Goal: Information Seeking & Learning: Learn about a topic

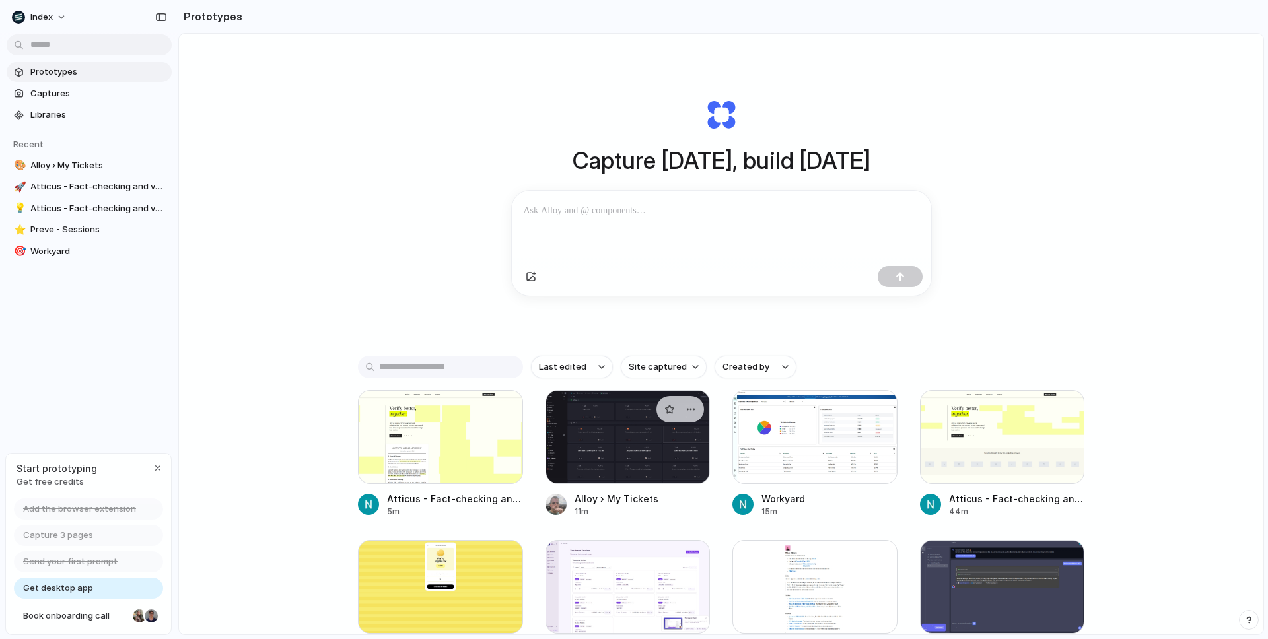
click at [625, 458] on div at bounding box center [627, 437] width 165 height 94
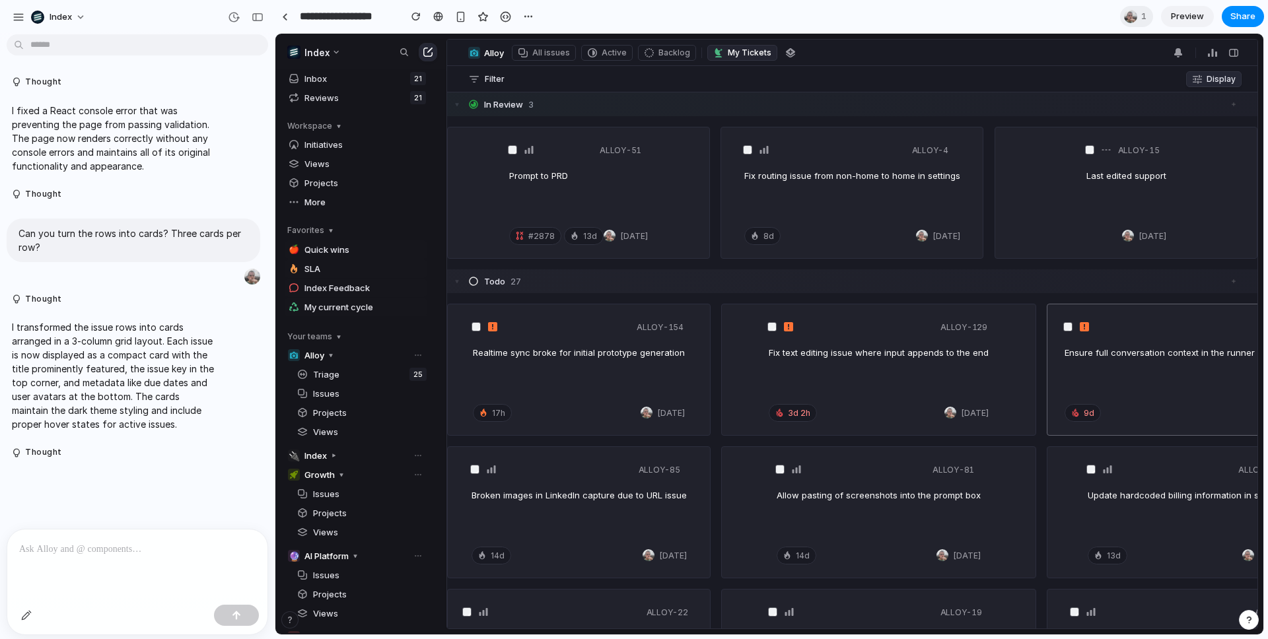
click at [589, 328] on div "ALLOY-154" at bounding box center [579, 327] width 212 height 24
click at [768, 364] on div "Fix text editing issue where input appends to the end" at bounding box center [878, 370] width 220 height 46
drag, startPoint x: 620, startPoint y: 201, endPoint x: 696, endPoint y: 201, distance: 76.6
click at [696, 201] on div "ALLOY-51 Prompt to PRD #2878 13d [DATE]" at bounding box center [578, 192] width 261 height 131
drag, startPoint x: 796, startPoint y: 199, endPoint x: 778, endPoint y: 199, distance: 17.2
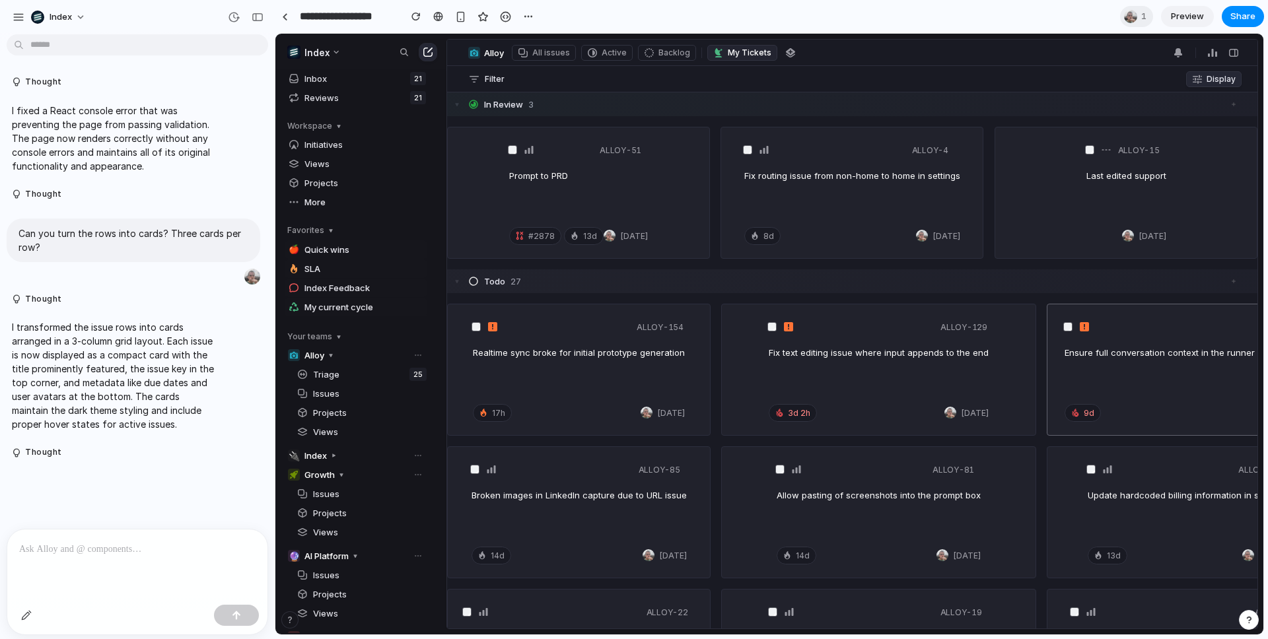
click at [778, 199] on div "Fix routing issue from non-home to home in settings" at bounding box center [852, 193] width 216 height 46
click at [557, 499] on h3 "Broken images in LinkedIn capture due to URL issue" at bounding box center [578, 495] width 215 height 12
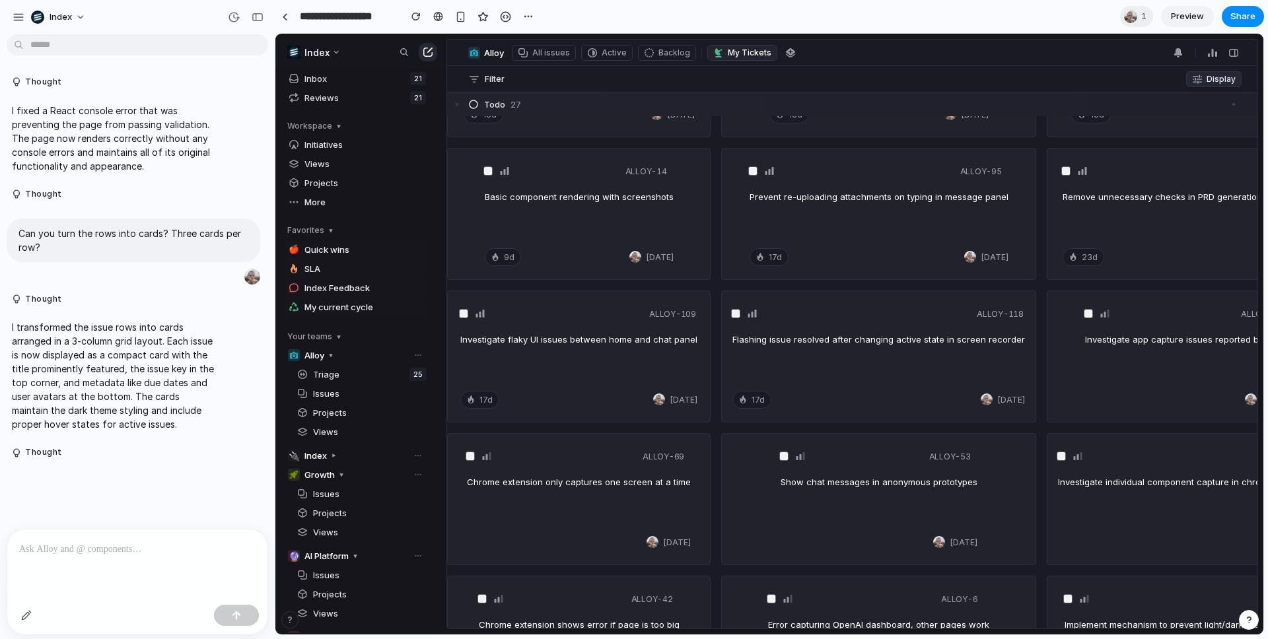
scroll to position [602, 0]
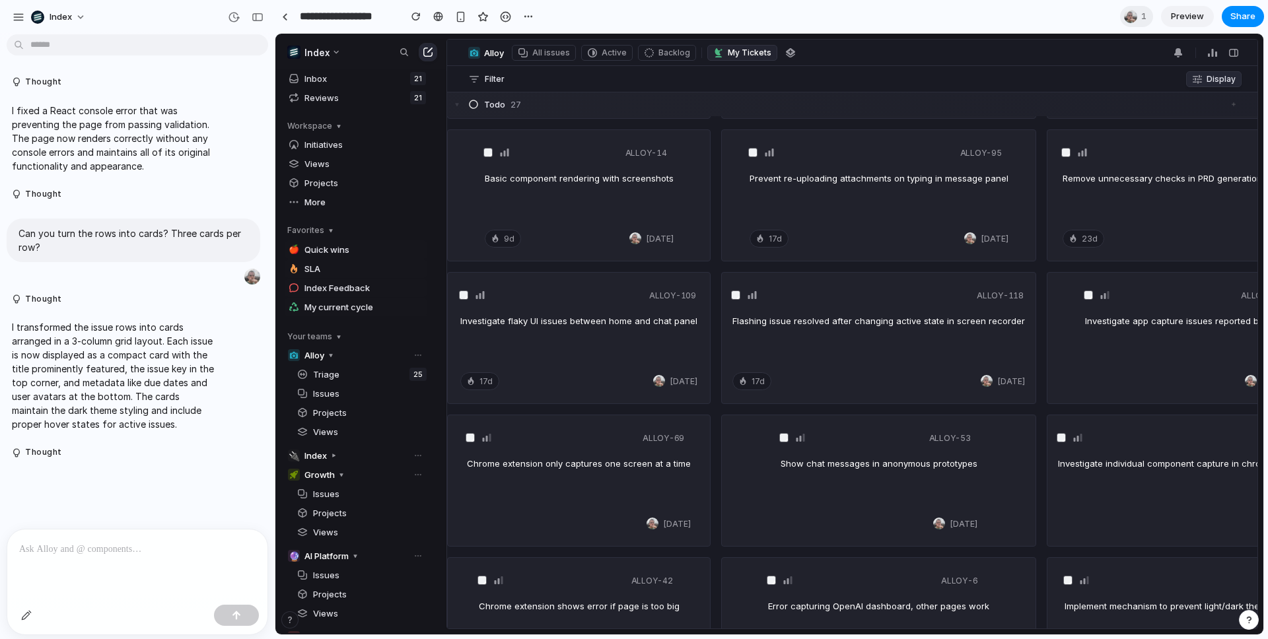
click at [829, 354] on div "Flashing issue resolved after changing active state in screen recorder" at bounding box center [878, 338] width 292 height 46
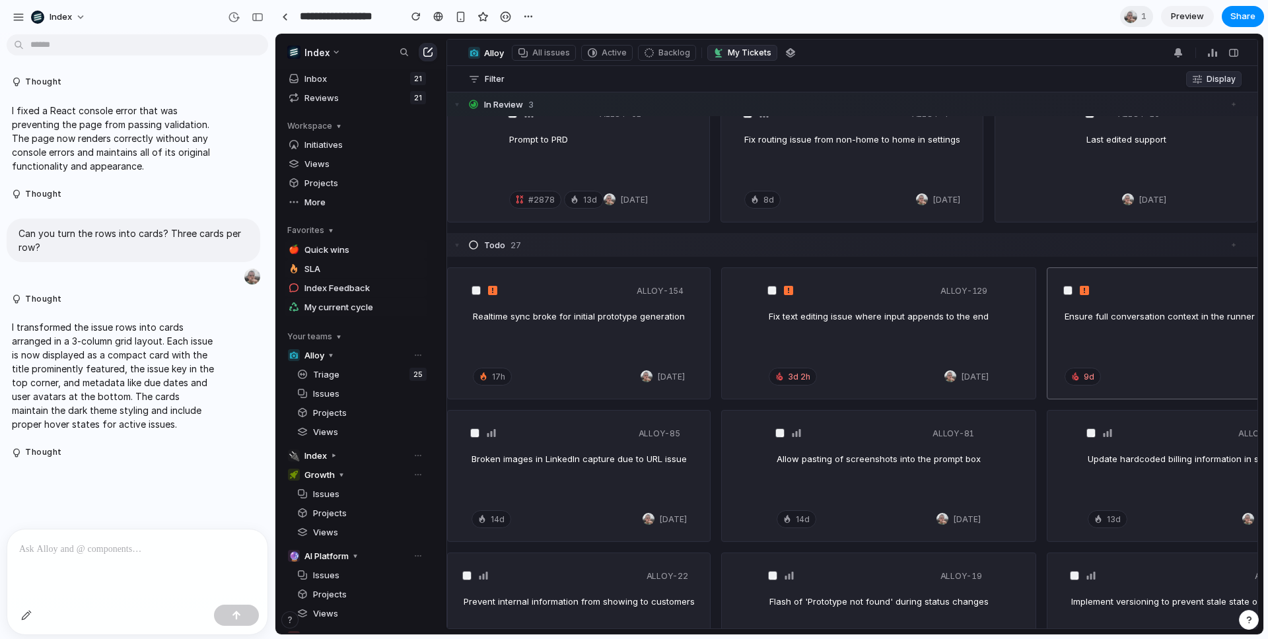
scroll to position [0, 0]
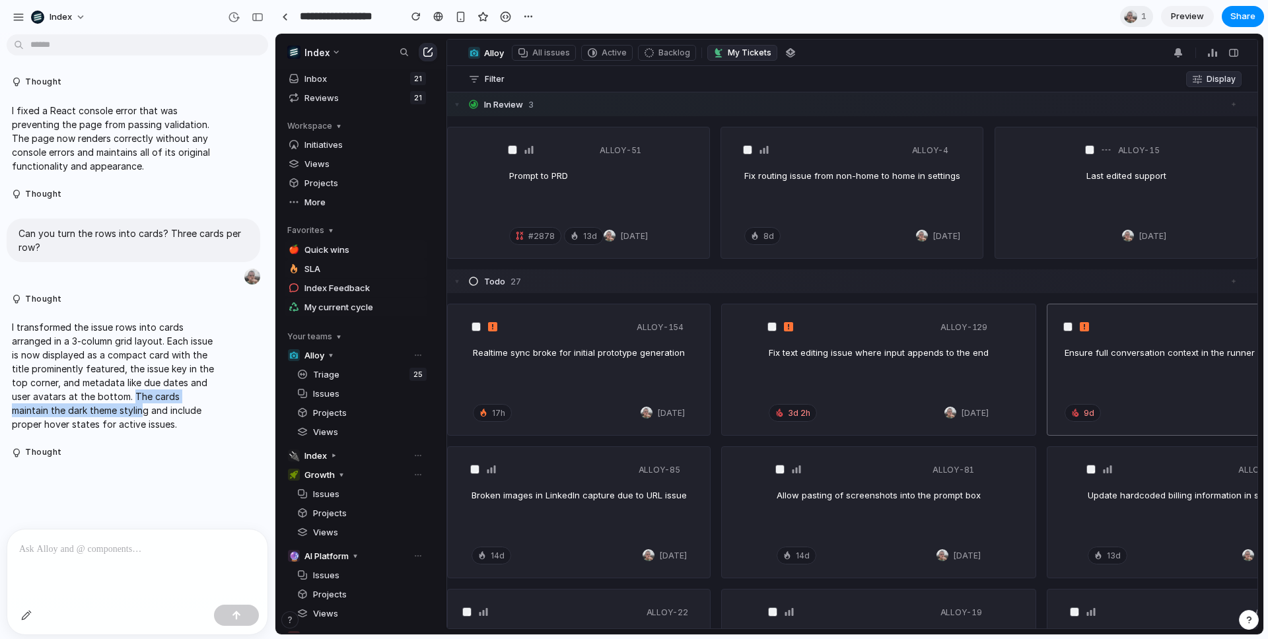
drag, startPoint x: 152, startPoint y: 400, endPoint x: 145, endPoint y: 411, distance: 13.4
click at [145, 411] on p "I transformed the issue rows into cards arranged in a 3-column grid layout. Eac…" at bounding box center [113, 375] width 203 height 111
click at [156, 391] on p "I transformed the issue rows into cards arranged in a 3-column grid layout. Eac…" at bounding box center [113, 375] width 203 height 111
drag, startPoint x: 150, startPoint y: 393, endPoint x: 96, endPoint y: 419, distance: 60.2
click at [96, 419] on p "I transformed the issue rows into cards arranged in a 3-column grid layout. Eac…" at bounding box center [113, 375] width 203 height 111
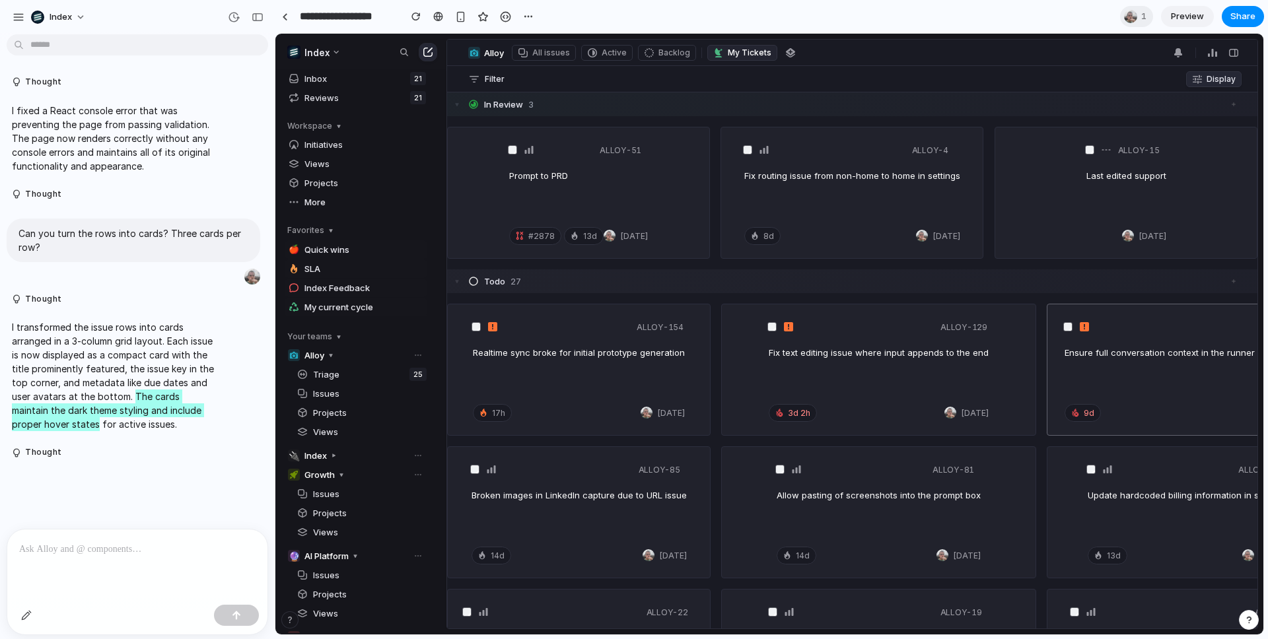
click at [537, 405] on div "17h [DATE]" at bounding box center [579, 413] width 212 height 24
click at [568, 364] on div "Realtime sync broke for initial prototype generation" at bounding box center [579, 370] width 212 height 46
click at [573, 186] on div "Prompt to PRD" at bounding box center [578, 193] width 139 height 46
click at [846, 207] on div "Fix routing issue from non-home to home in settings" at bounding box center [852, 193] width 216 height 46
click at [911, 363] on div "Fix text editing issue where input appends to the end" at bounding box center [878, 370] width 220 height 46
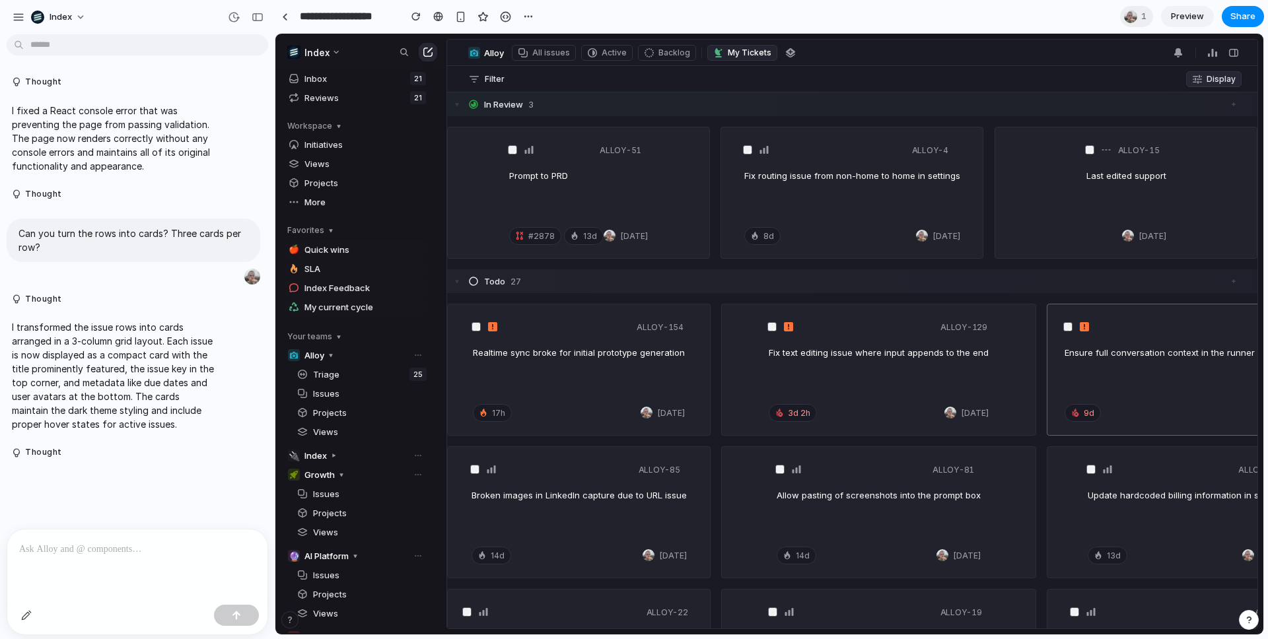
click at [199, 432] on div "I transformed the issue rows into cards arranged in a 3-column grid layout. Eac…" at bounding box center [113, 375] width 213 height 127
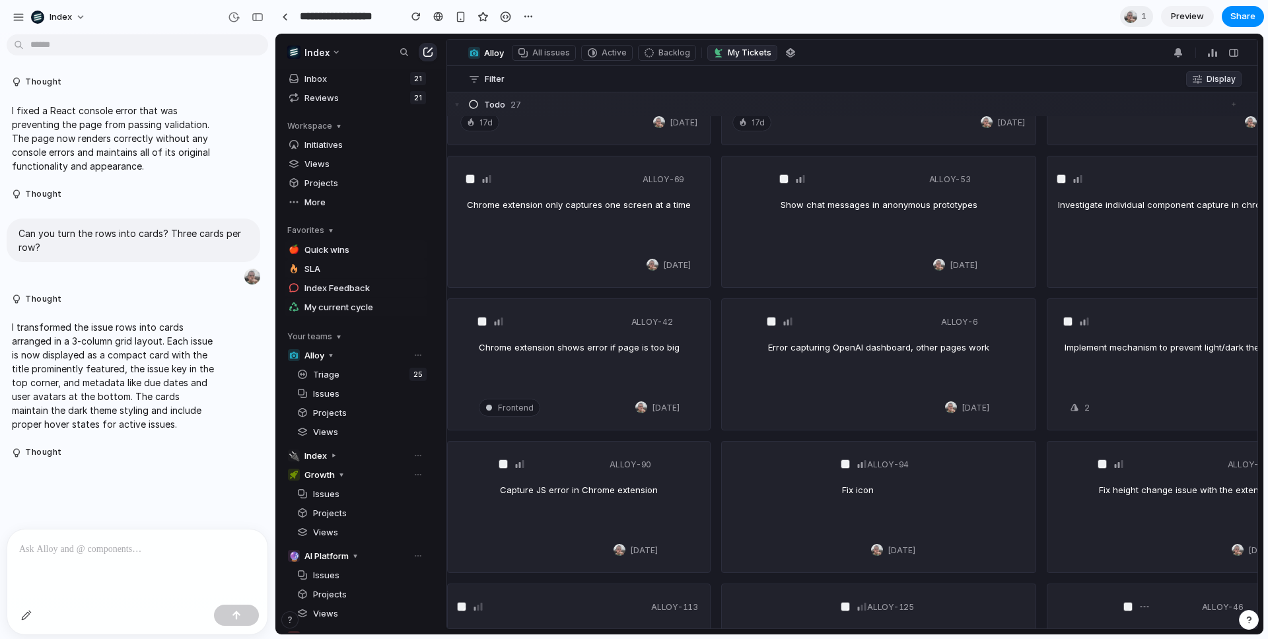
scroll to position [861, 0]
click at [884, 481] on div "ALLOY-94 Fix icon [DATE]" at bounding box center [878, 507] width 73 height 110
click at [856, 454] on div at bounding box center [861, 464] width 11 height 24
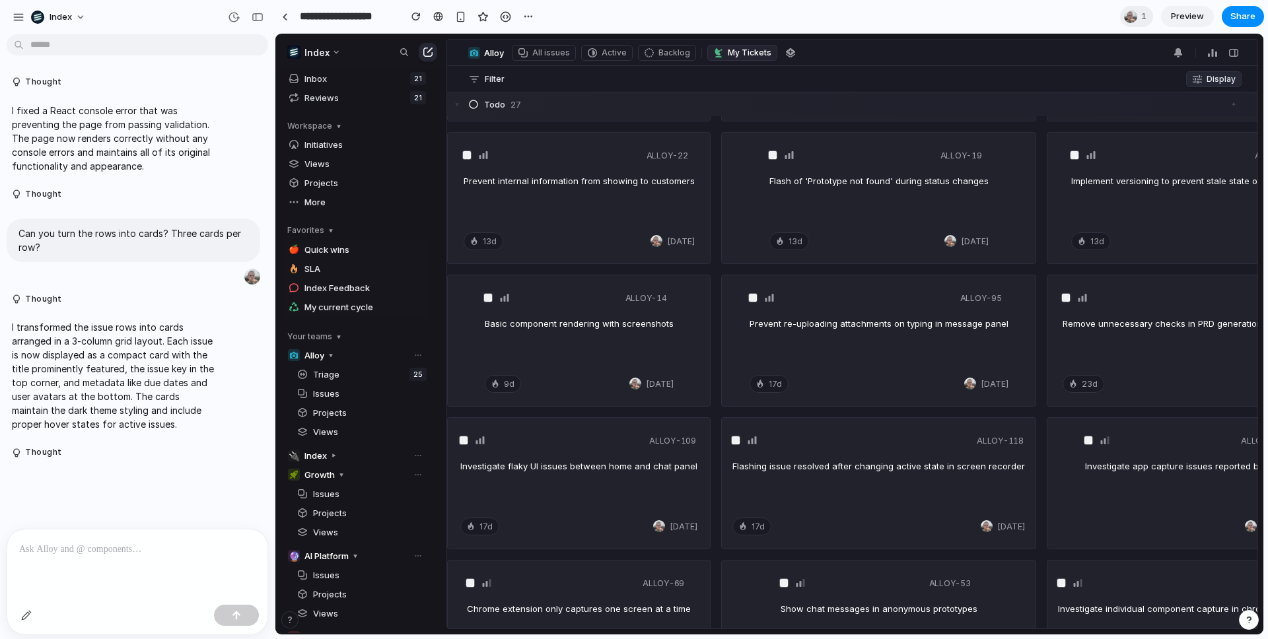
scroll to position [0, 0]
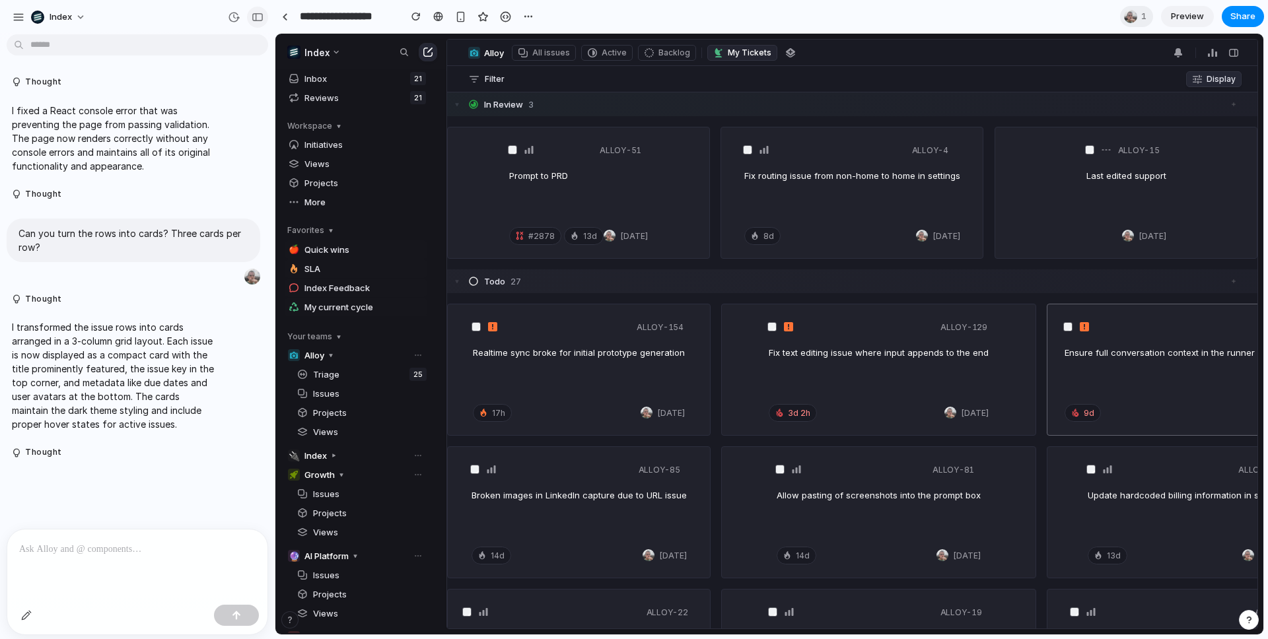
click at [252, 13] on div "button" at bounding box center [258, 17] width 12 height 9
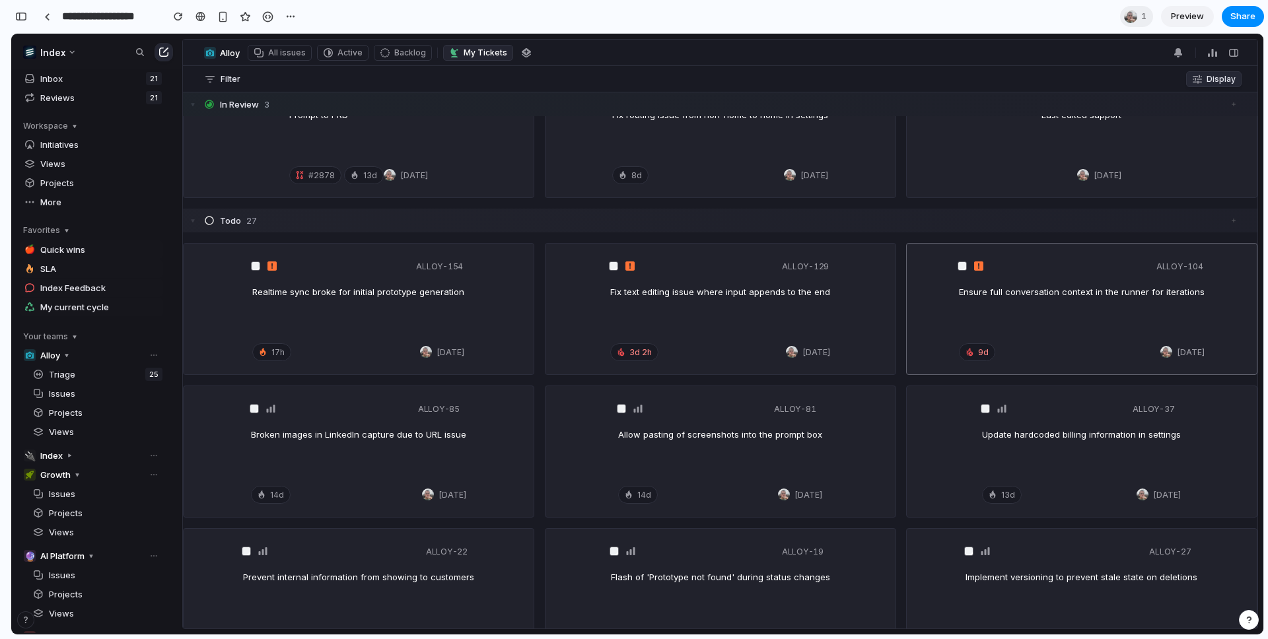
scroll to position [59, 0]
click at [1087, 337] on div "ALLOY-104 Ensure full conversation context in the runner for iterations 9d [DAT…" at bounding box center [1082, 310] width 246 height 110
click at [875, 289] on div "ALLOY-129 Fix text editing issue where input appends to the end 3d 2h [DATE]" at bounding box center [720, 310] width 350 height 131
click at [860, 284] on div "ALLOY-129 Fix text editing issue where input appends to the end 3d 2h [DATE]" at bounding box center [720, 310] width 350 height 131
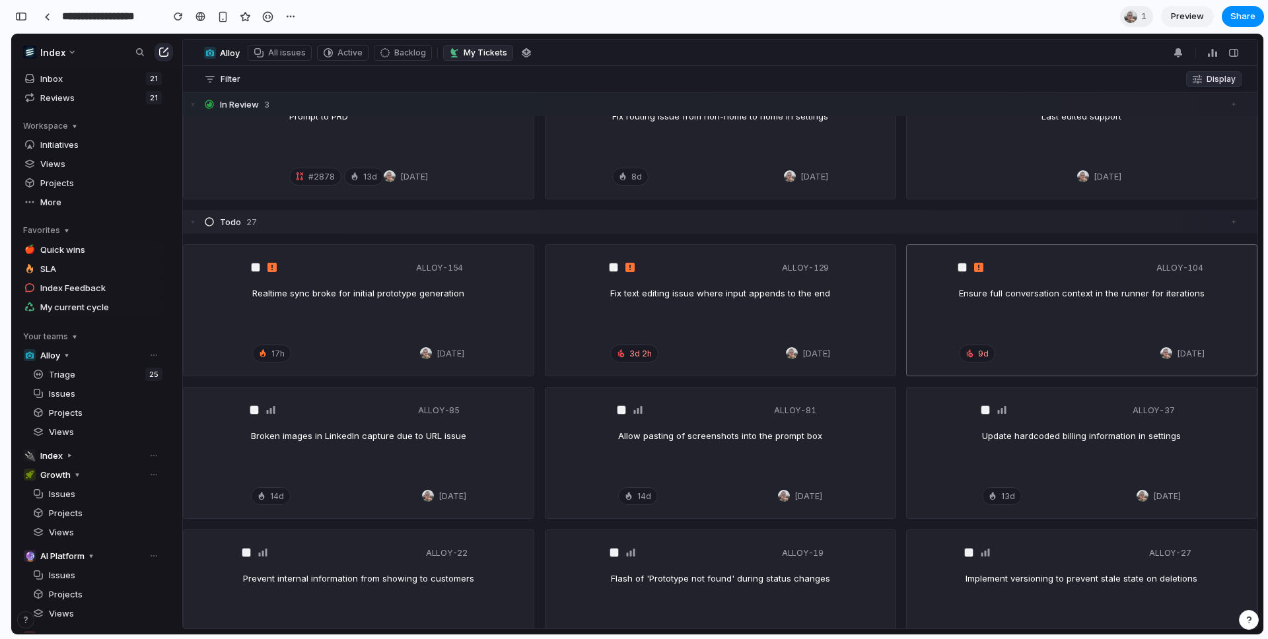
click at [929, 290] on div "ALLOY-104 Ensure full conversation context in the runner for iterations 9d [DAT…" at bounding box center [1081, 310] width 350 height 131
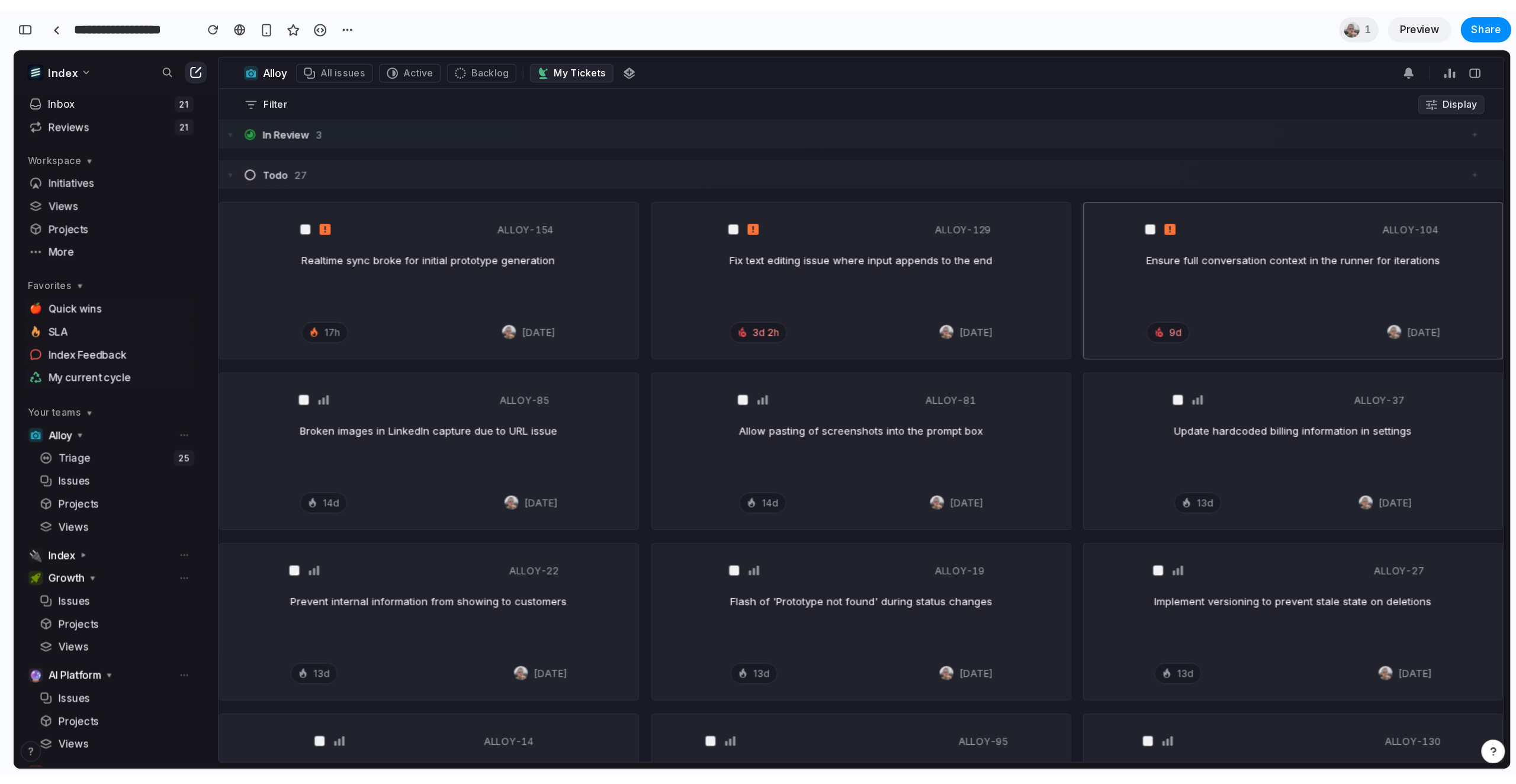
scroll to position [0, 0]
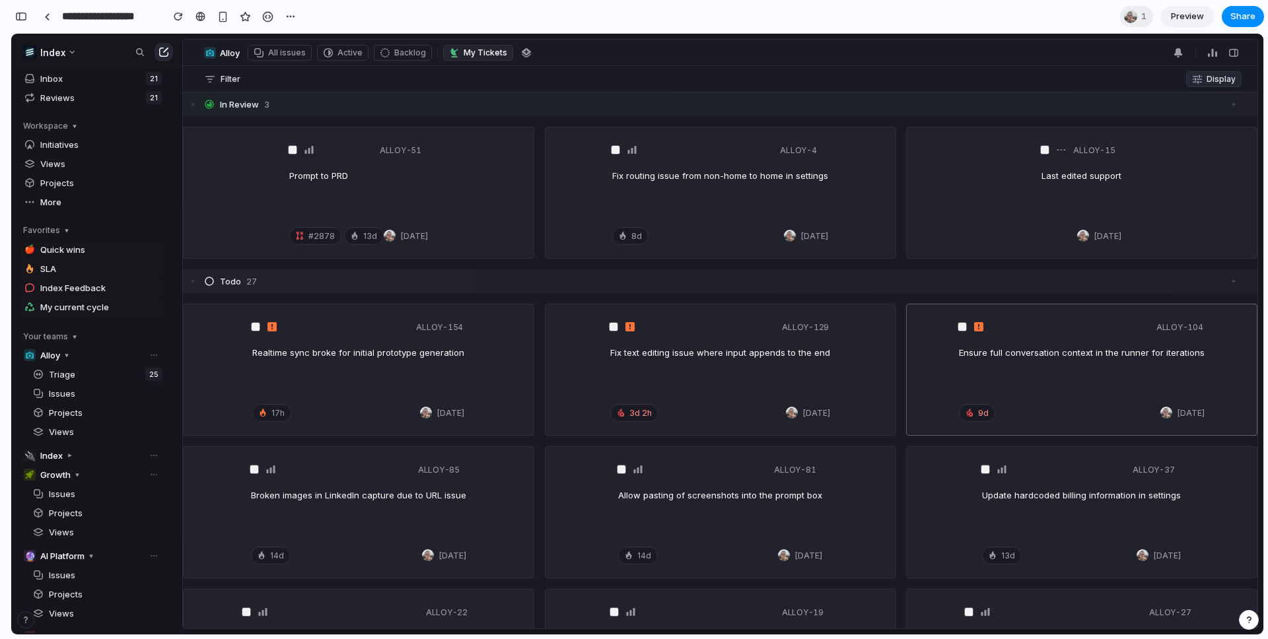
click at [994, 383] on div "Ensure full conversation context in the runner for iterations" at bounding box center [1082, 370] width 246 height 46
click at [1033, 208] on div "ALLOY-15 Last edited support [DATE]" at bounding box center [1081, 192] width 350 height 131
click at [698, 184] on div "Fix routing issue from non-home to home in settings" at bounding box center [720, 193] width 216 height 46
click at [449, 172] on div "ALLOY-51 Prompt to PRD #2878 13d [DATE]" at bounding box center [359, 192] width 350 height 131
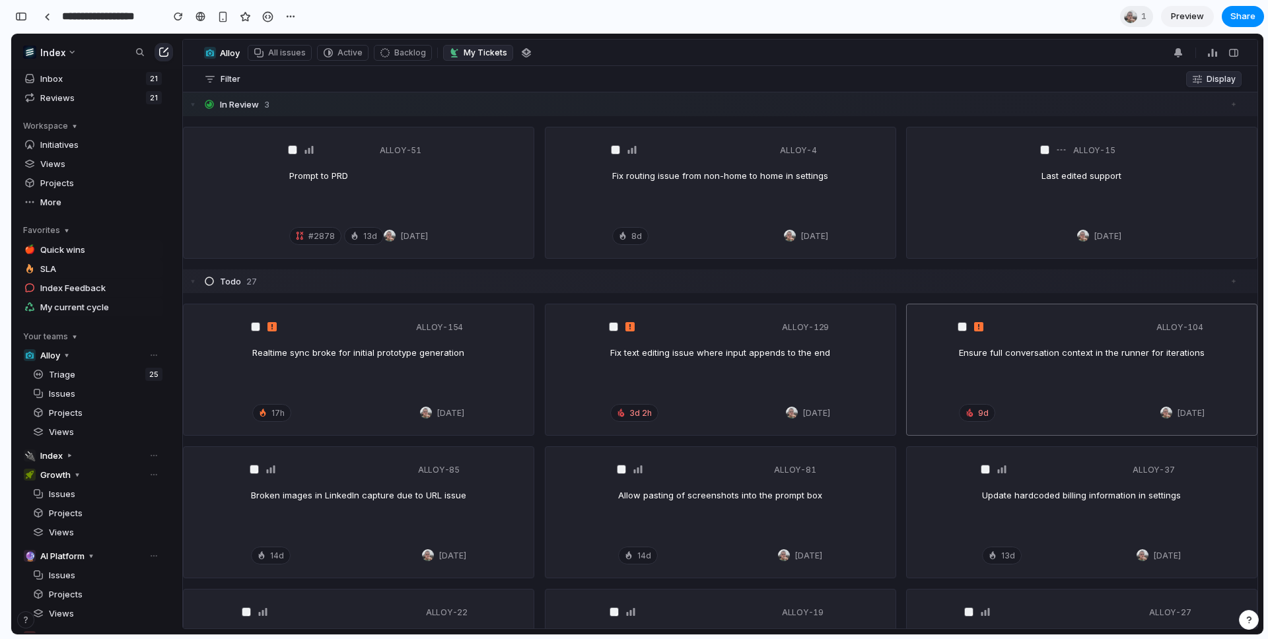
click at [347, 384] on div "Realtime sync broke for initial prototype generation" at bounding box center [358, 370] width 212 height 46
